Goal: Transaction & Acquisition: Purchase product/service

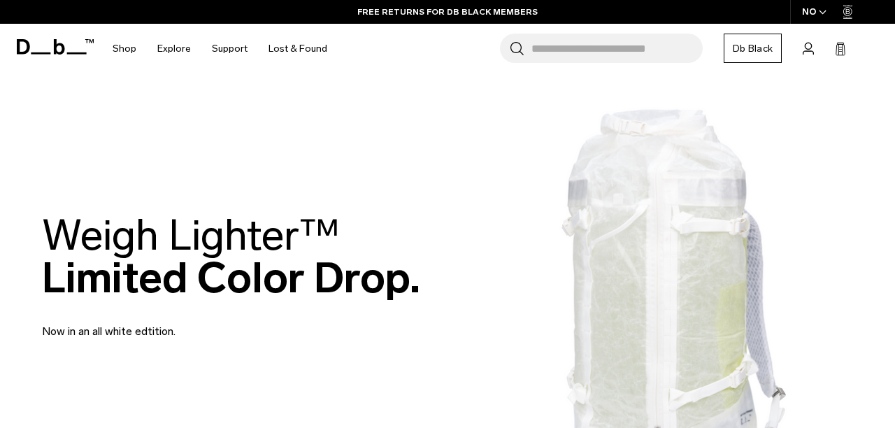
click at [810, 15] on div "NO" at bounding box center [814, 12] width 49 height 24
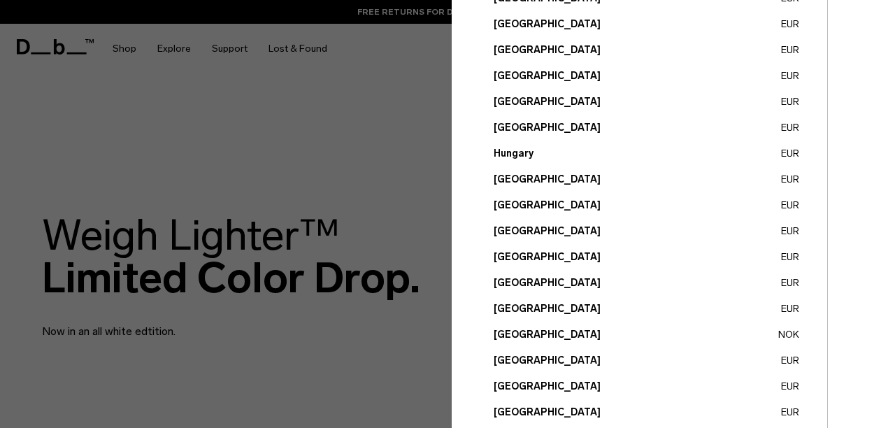
scroll to position [603, 0]
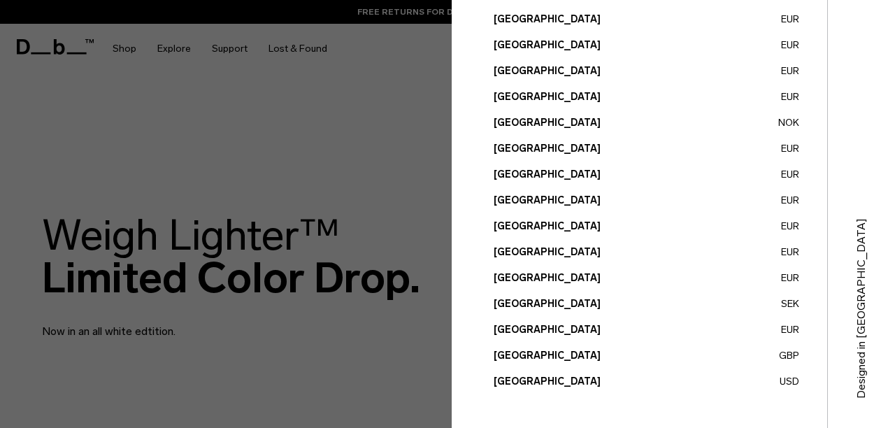
click at [512, 276] on button "[GEOGRAPHIC_DATA] EUR" at bounding box center [647, 278] width 306 height 15
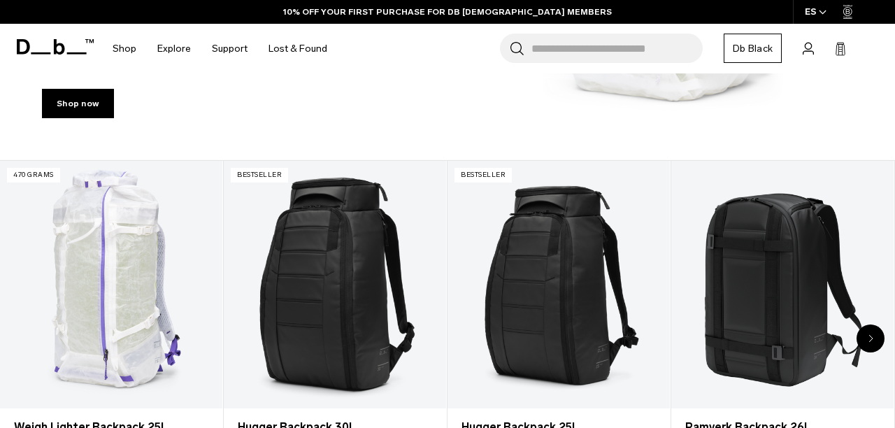
scroll to position [437, 0]
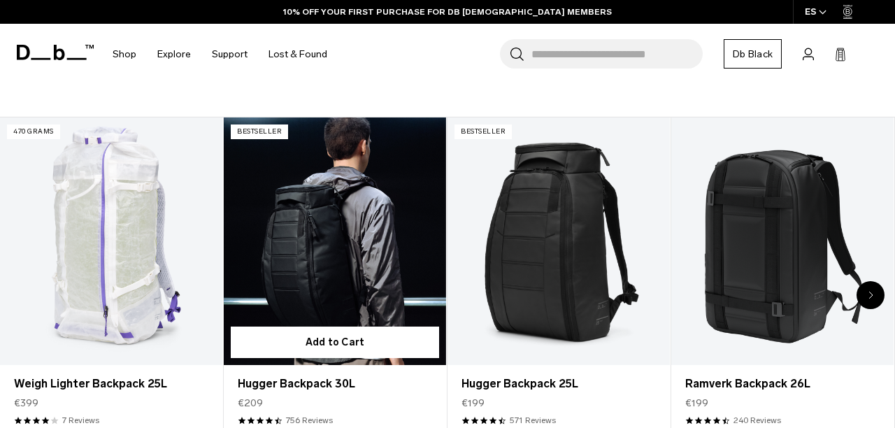
click at [359, 245] on link "Hugger Backpack 30L" at bounding box center [335, 240] width 222 height 247
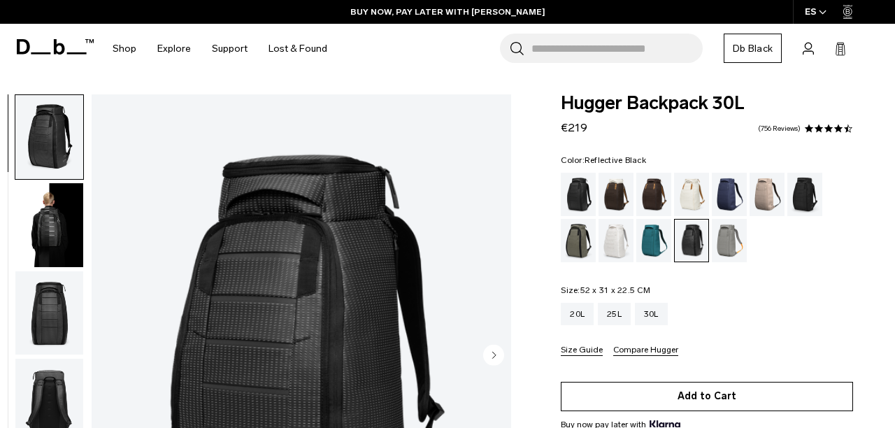
click at [703, 397] on button "Add to Cart" at bounding box center [707, 396] width 292 height 29
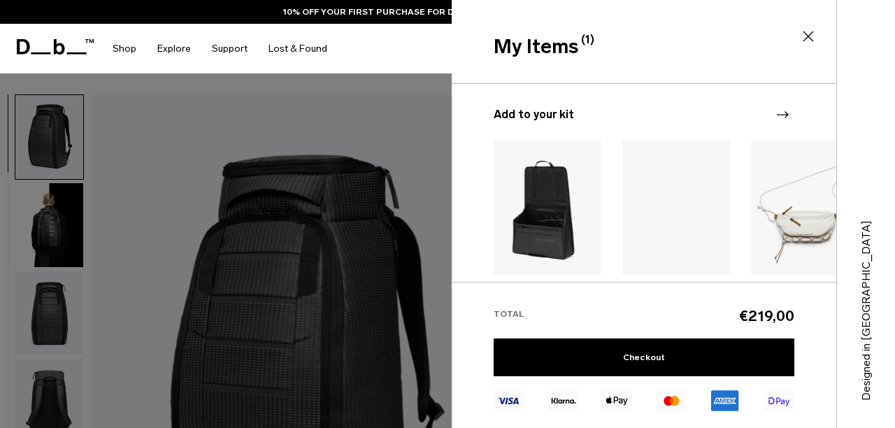
scroll to position [101, 0]
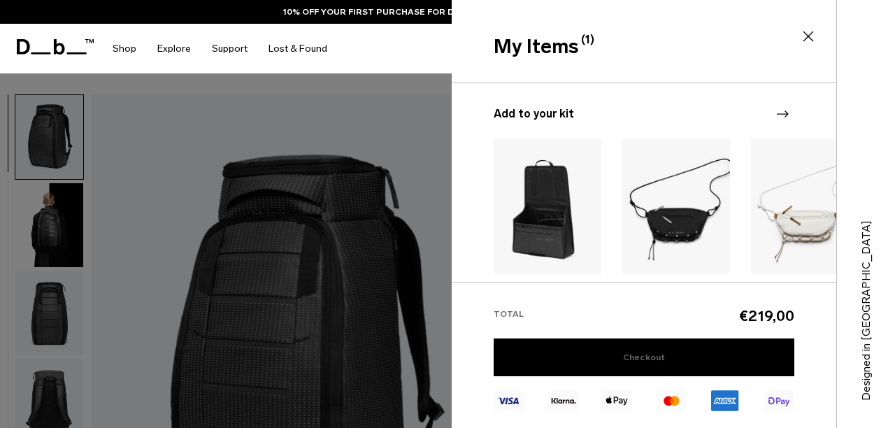
click at [655, 352] on link "Checkout" at bounding box center [644, 357] width 301 height 38
